Goal: Transaction & Acquisition: Book appointment/travel/reservation

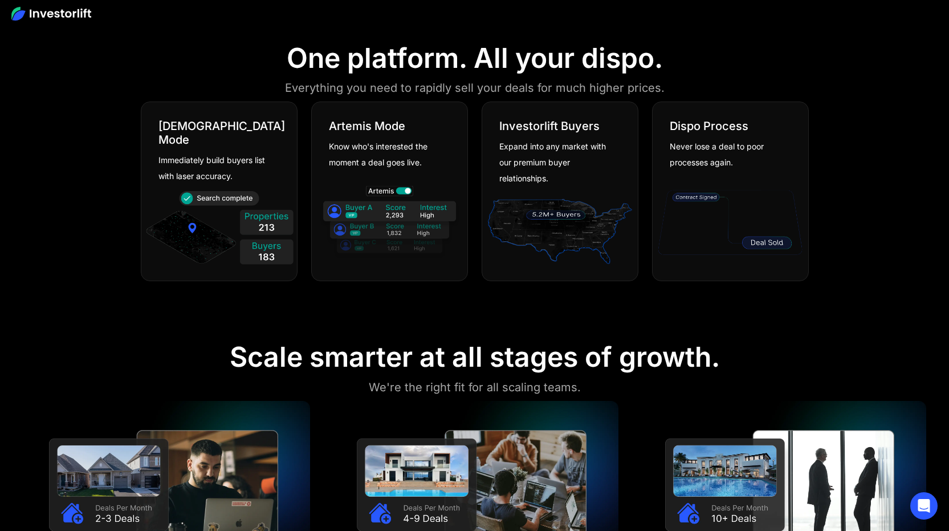
scroll to position [767, 0]
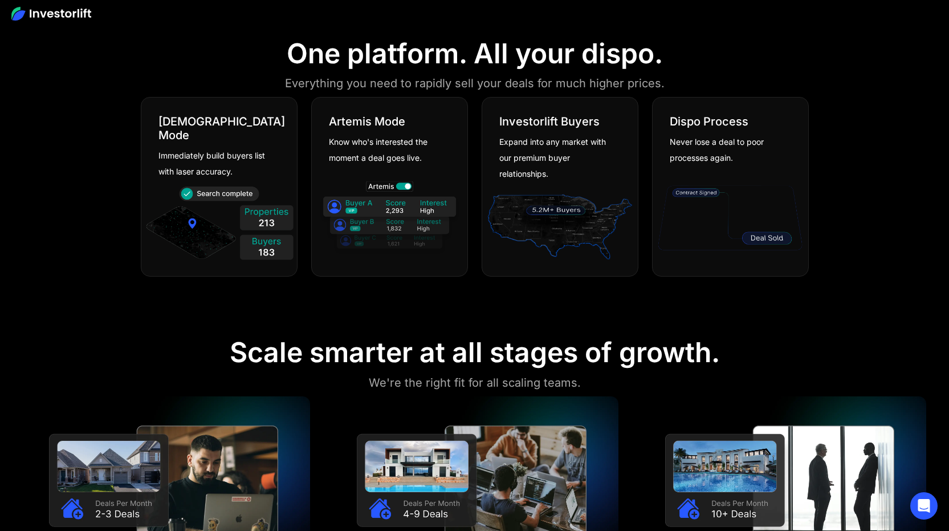
click at [126, 257] on section "One platform. All your dispo. Everything you need to rapidly sell your deals fo…" at bounding box center [474, 159] width 949 height 299
click at [125, 263] on section "One platform. All your dispo. Everything you need to rapidly sell your deals fo…" at bounding box center [474, 159] width 949 height 299
click at [125, 266] on section "One platform. All your dispo. Everything you need to rapidly sell your deals fo…" at bounding box center [474, 159] width 949 height 299
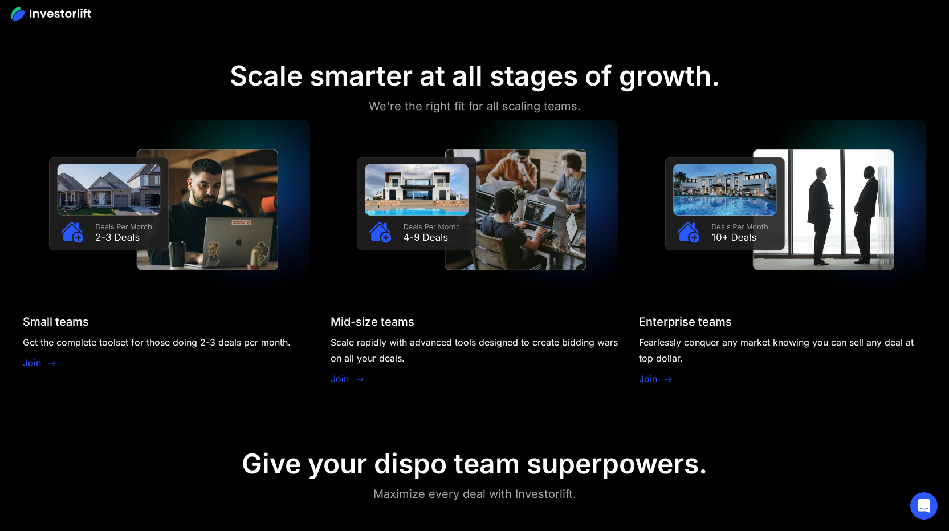
scroll to position [1045, 0]
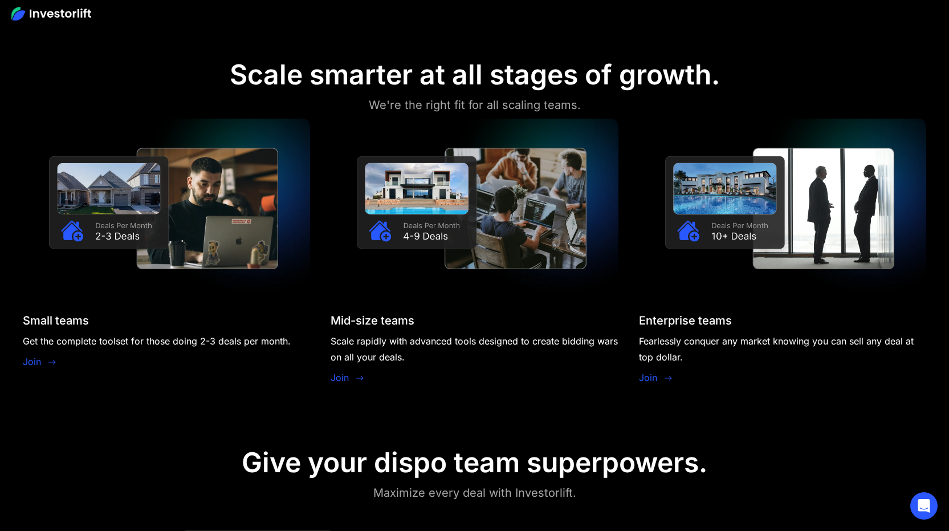
click at [316, 324] on div "Small teams Get the complete toolset for those doing 2-3 deals per month. Join …" at bounding box center [474, 253] width 903 height 268
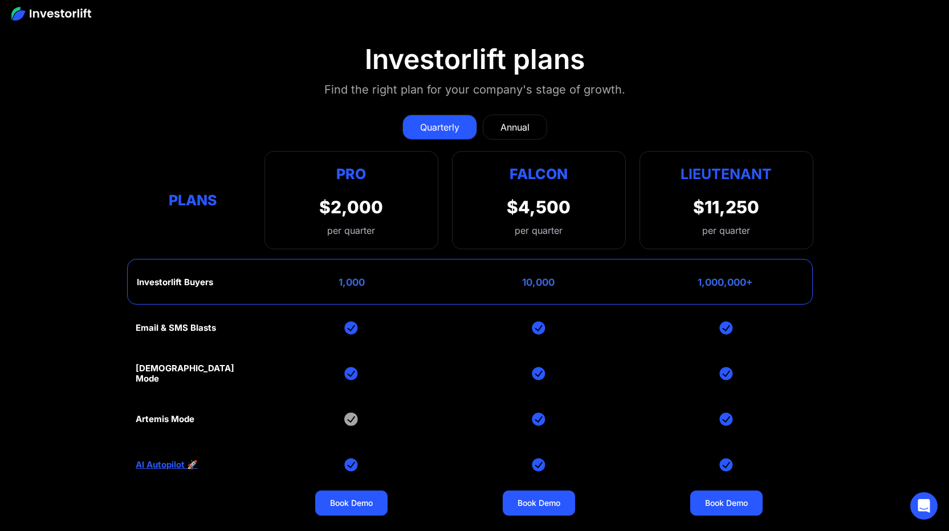
scroll to position [4807, 0]
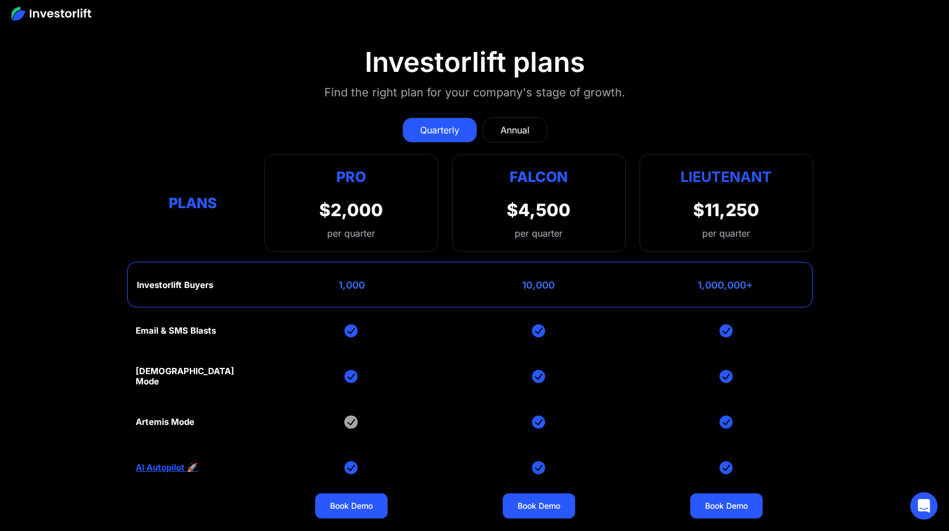
click at [443, 208] on div "Plans Pro $2,000 per quarter Pro Falcon Ltnt. Users 3 10 Unltd Buyer Limit 100k…" at bounding box center [475, 203] width 678 height 98
click at [528, 124] on div "Annual" at bounding box center [514, 130] width 29 height 14
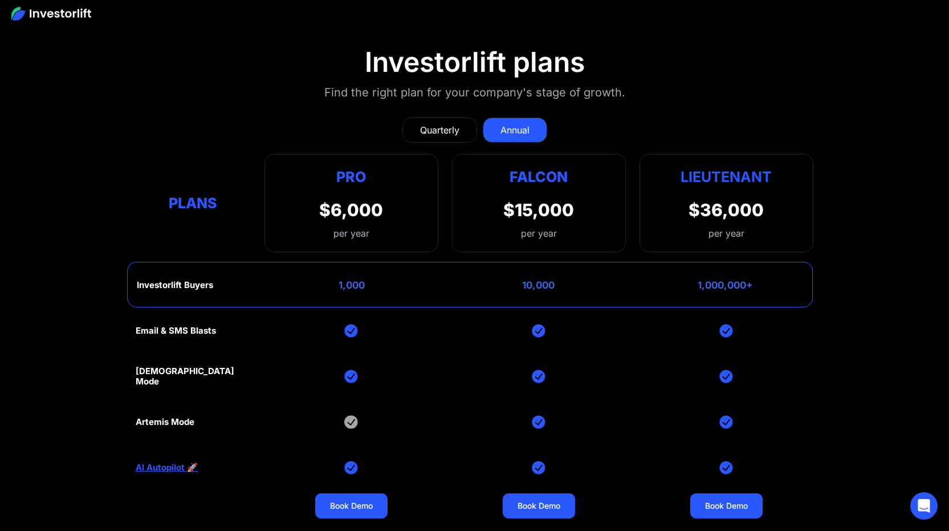
click at [439, 124] on div "Quarterly" at bounding box center [439, 130] width 39 height 14
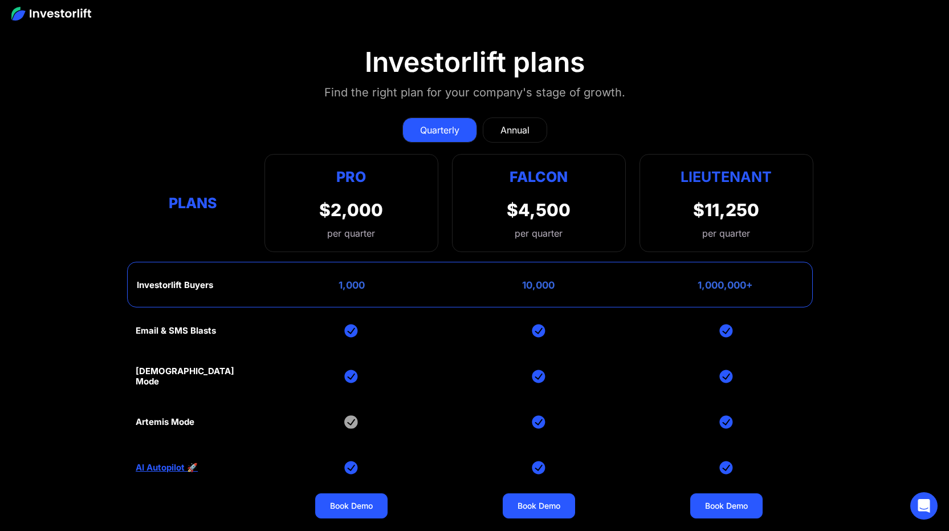
click at [446, 146] on div "Quarterly Annual Plans Pro $2,000 per quarter Pro Falcon Ltnt. Users 3 10 Unltd…" at bounding box center [475, 179] width 678 height 146
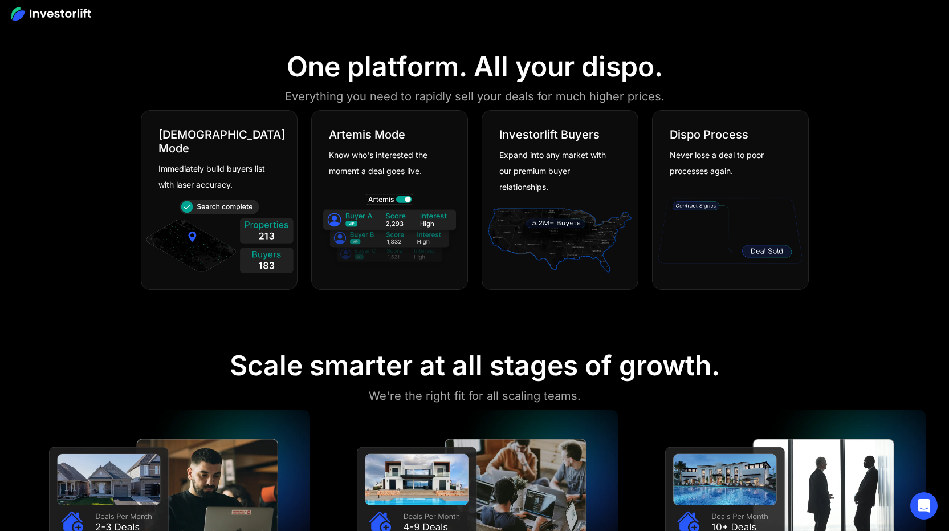
scroll to position [758, 0]
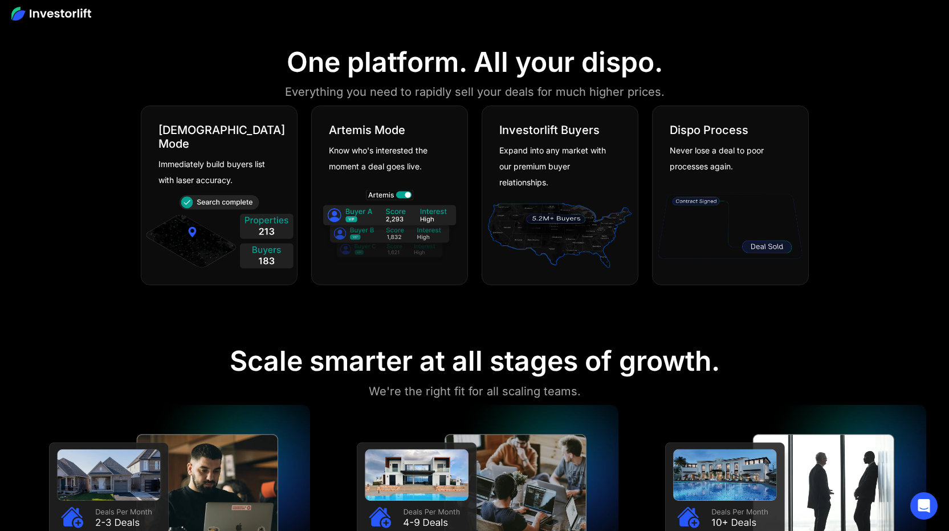
click at [850, 243] on section "One platform. All your dispo. Everything you need to rapidly sell your deals fo…" at bounding box center [474, 167] width 949 height 299
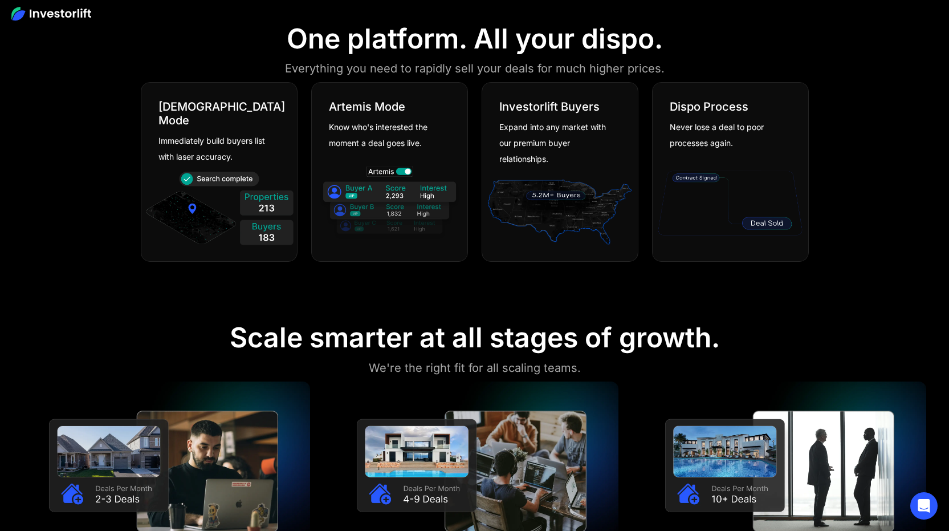
scroll to position [785, 0]
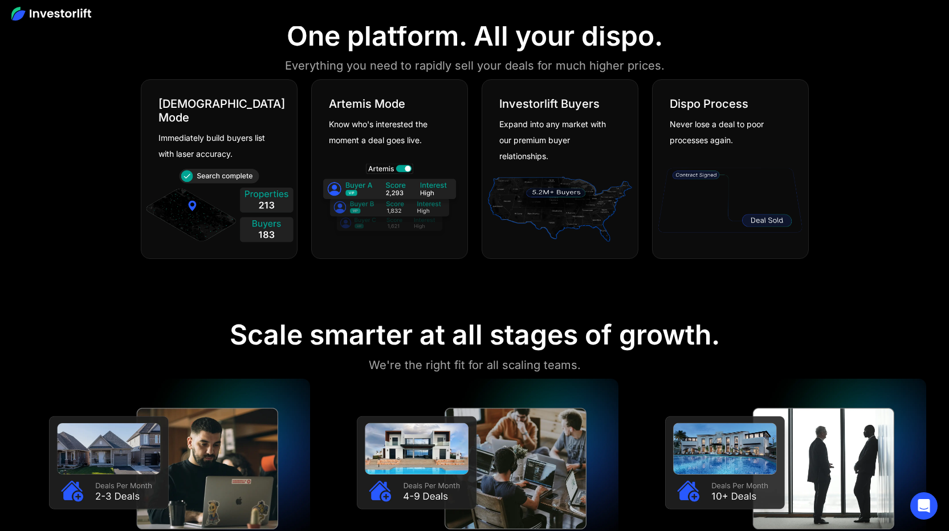
click at [401, 189] on img at bounding box center [390, 200] width 150 height 81
click at [849, 226] on section "One platform. All your dispo. Everything you need to rapidly sell your deals fo…" at bounding box center [474, 141] width 949 height 299
click at [866, 251] on section "One platform. All your dispo. Everything you need to rapidly sell your deals fo…" at bounding box center [474, 141] width 949 height 299
click at [864, 254] on section "One platform. All your dispo. Everything you need to rapidly sell your deals fo…" at bounding box center [474, 141] width 949 height 299
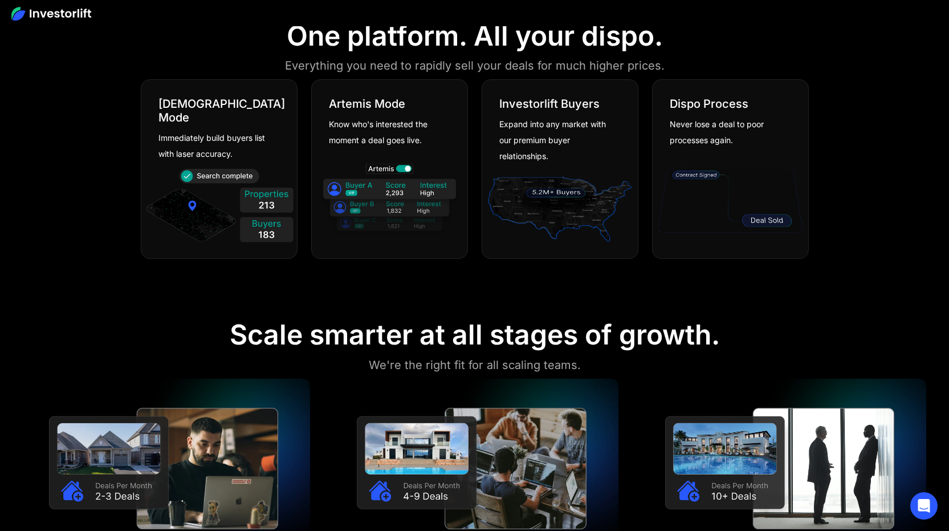
click at [892, 256] on section "One platform. All your dispo. Everything you need to rapidly sell your deals fo…" at bounding box center [474, 141] width 949 height 299
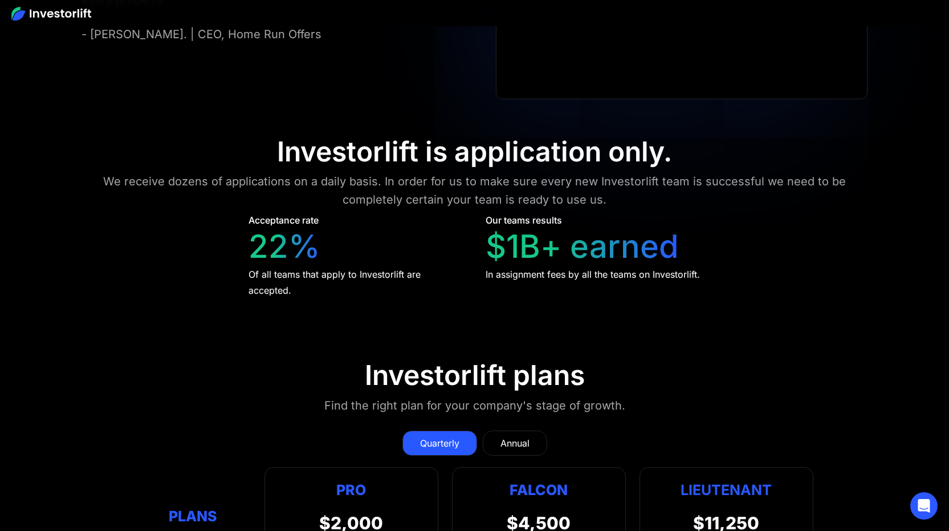
scroll to position [5089, 0]
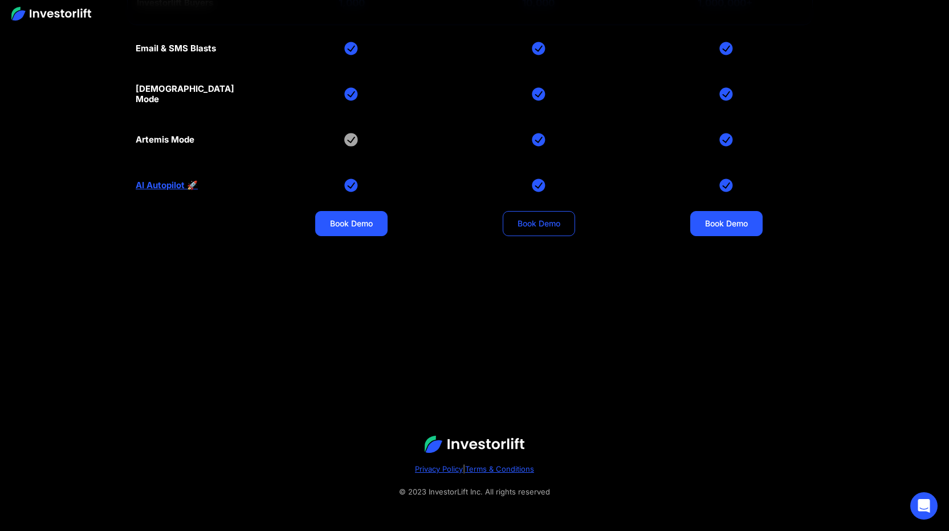
click at [535, 217] on link "Book Demo" at bounding box center [539, 223] width 72 height 25
